Goal: Task Accomplishment & Management: Manage account settings

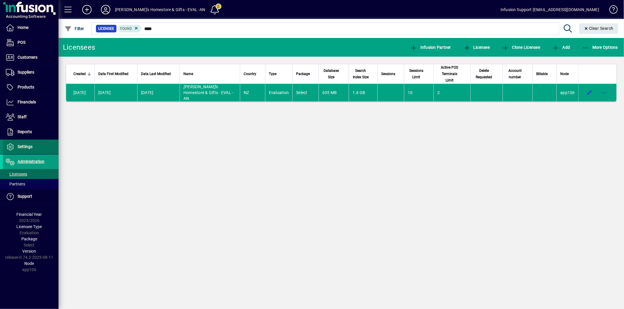
click at [27, 149] on span "Settings" at bounding box center [25, 146] width 15 height 5
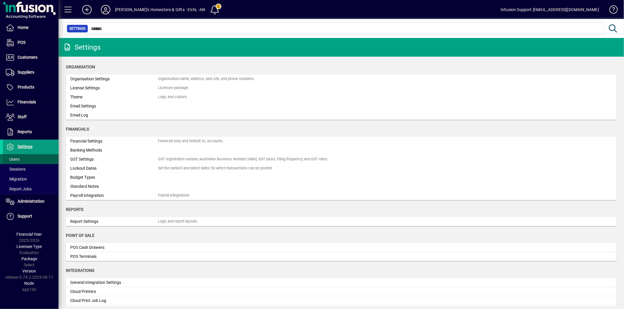
click at [21, 158] on span at bounding box center [31, 159] width 56 height 14
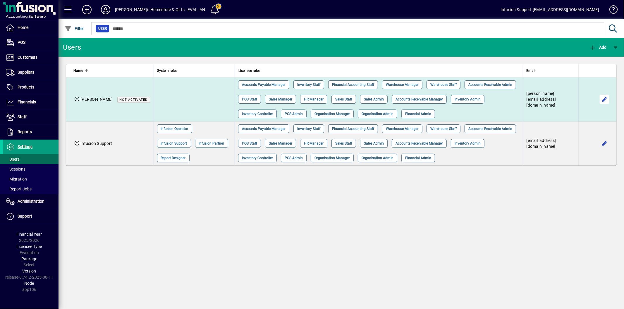
click at [602, 99] on span "button" at bounding box center [604, 99] width 14 height 14
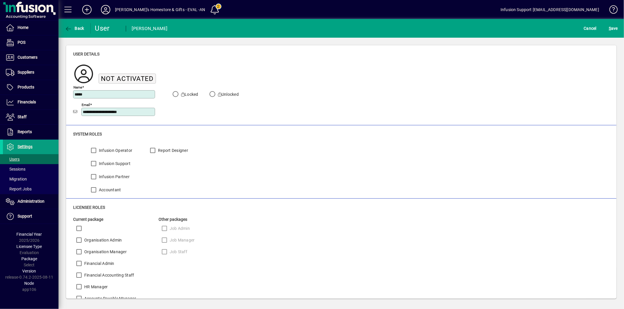
click at [136, 113] on input "**********" at bounding box center [119, 112] width 72 height 5
